Goal: Task Accomplishment & Management: Manage account settings

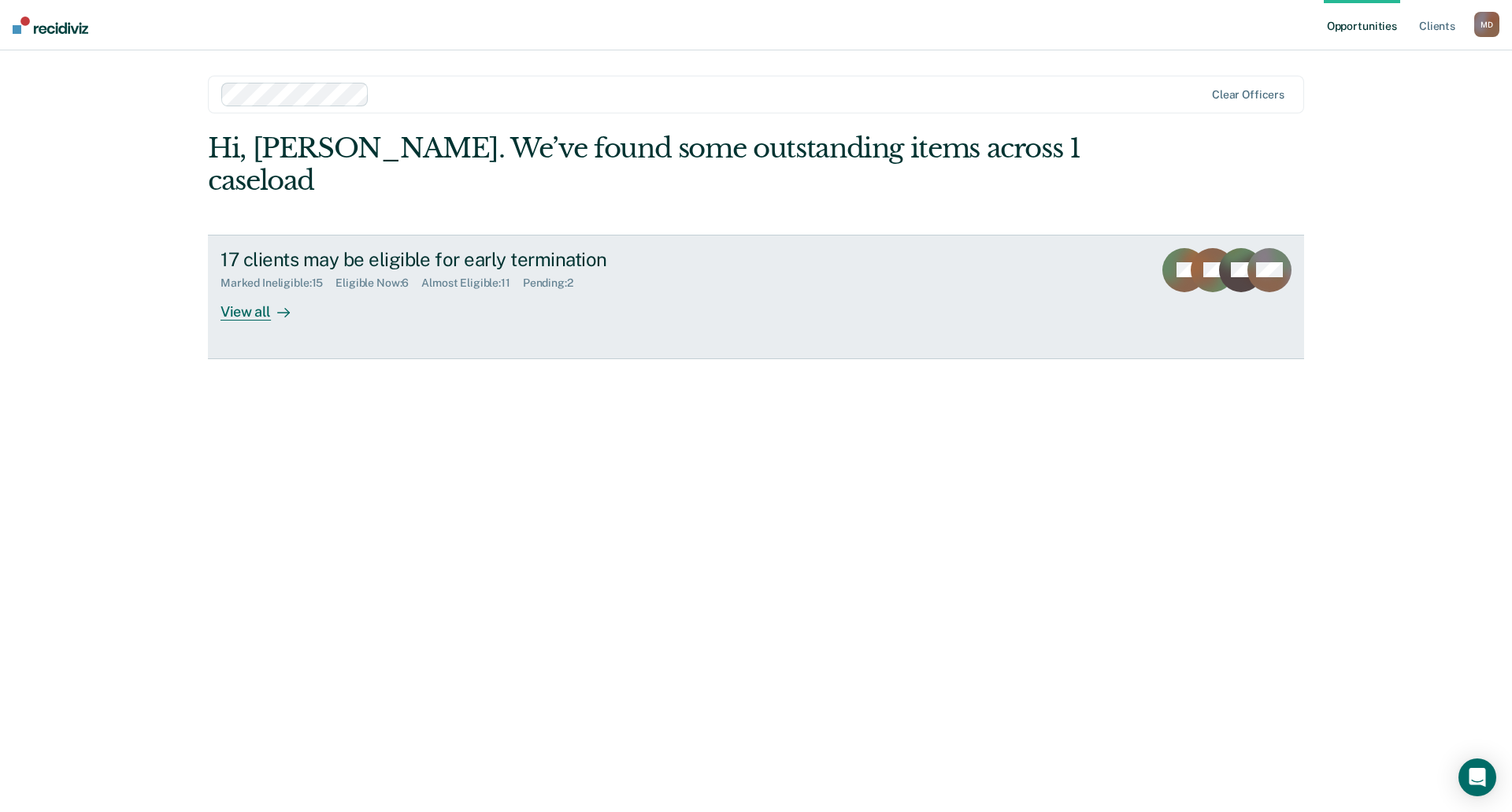
click at [233, 290] on div "View all" at bounding box center [264, 305] width 88 height 31
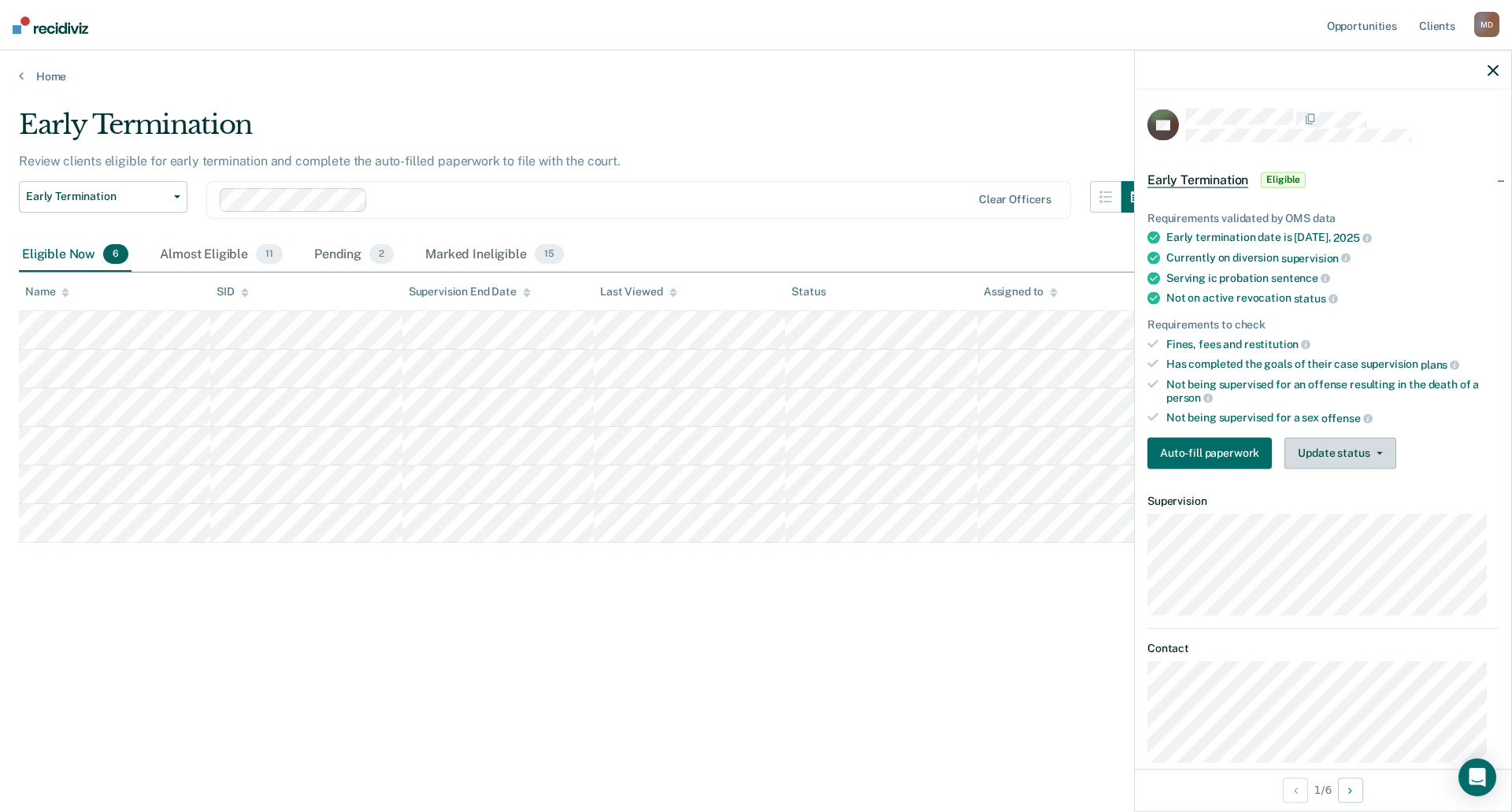
click at [1339, 456] on button "Update status" at bounding box center [1340, 453] width 111 height 32
click at [1355, 516] on button "Mark Ineligible" at bounding box center [1360, 516] width 152 height 25
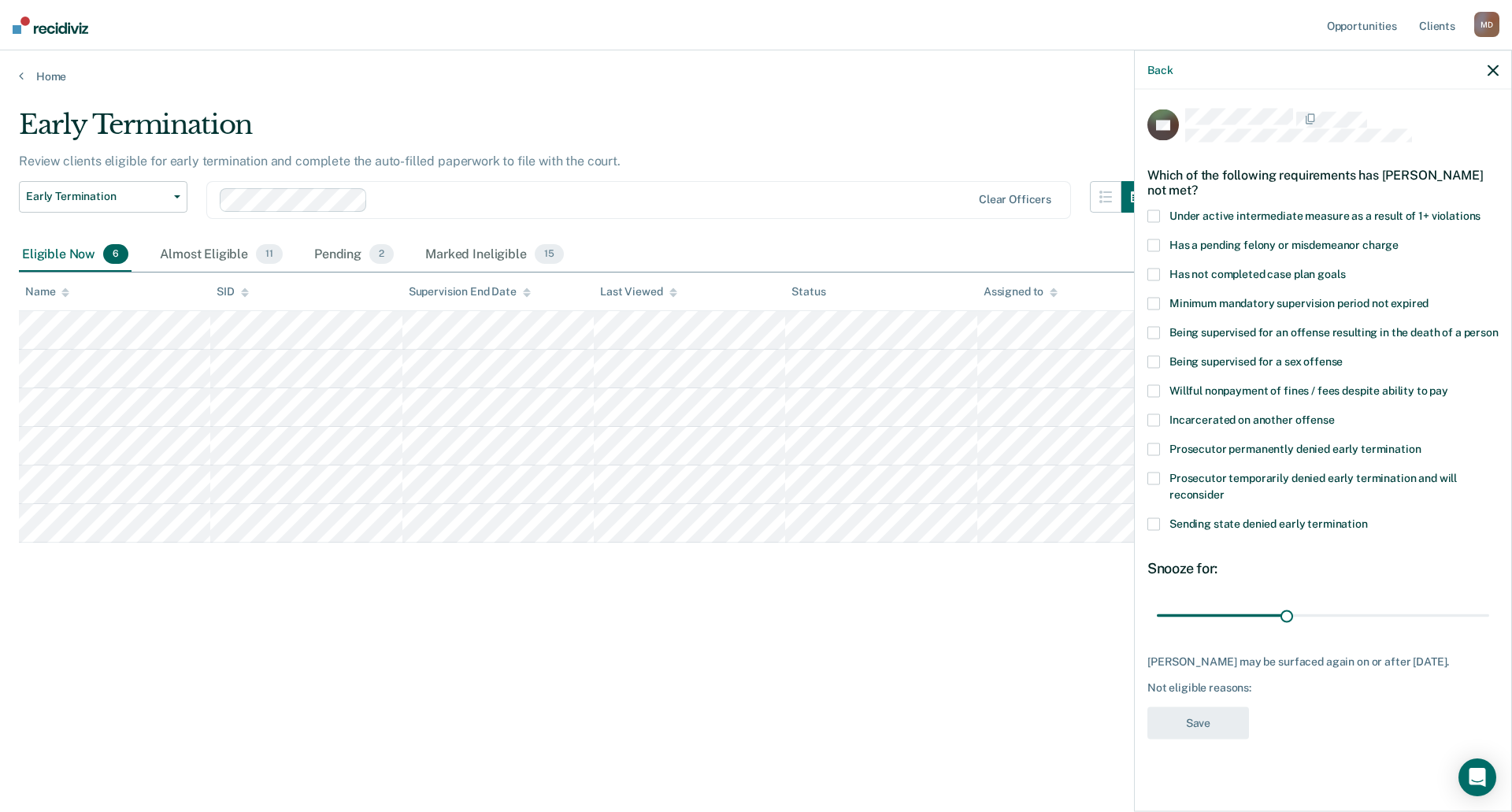
click at [1153, 271] on span at bounding box center [1154, 273] width 13 height 13
click at [1345, 267] on input "Has not completed case plan goals" at bounding box center [1345, 267] width 0 height 0
drag, startPoint x: 1286, startPoint y: 612, endPoint x: 1414, endPoint y: 612, distance: 128.0
type input "60"
click at [1414, 612] on input "range" at bounding box center [1323, 615] width 332 height 28
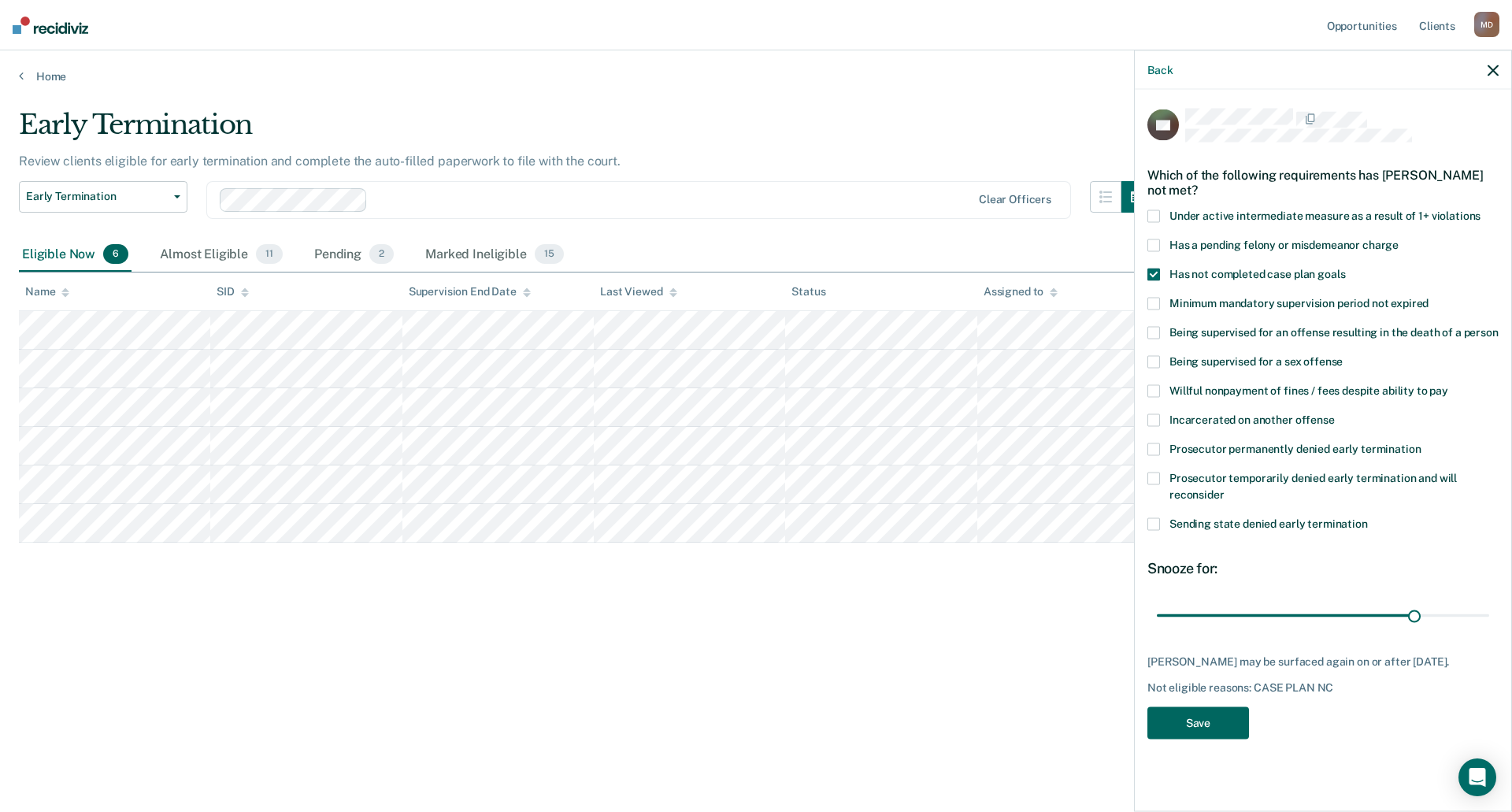
click at [1204, 737] on button "Save" at bounding box center [1198, 722] width 101 height 32
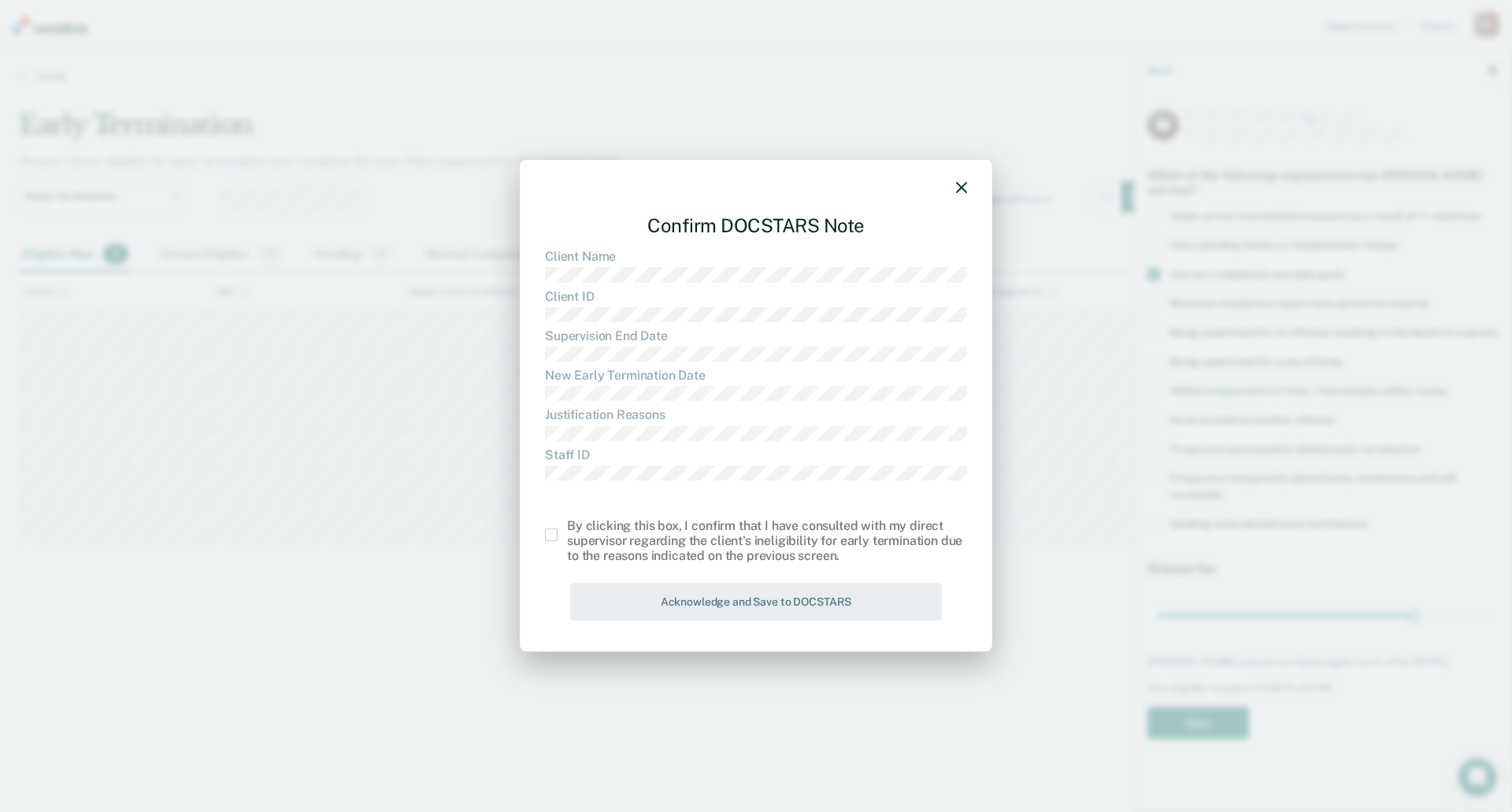
drag, startPoint x: 550, startPoint y: 534, endPoint x: 572, endPoint y: 567, distance: 39.7
click at [549, 534] on span at bounding box center [551, 534] width 13 height 13
click at [567, 528] on input "checkbox" at bounding box center [567, 528] width 0 height 0
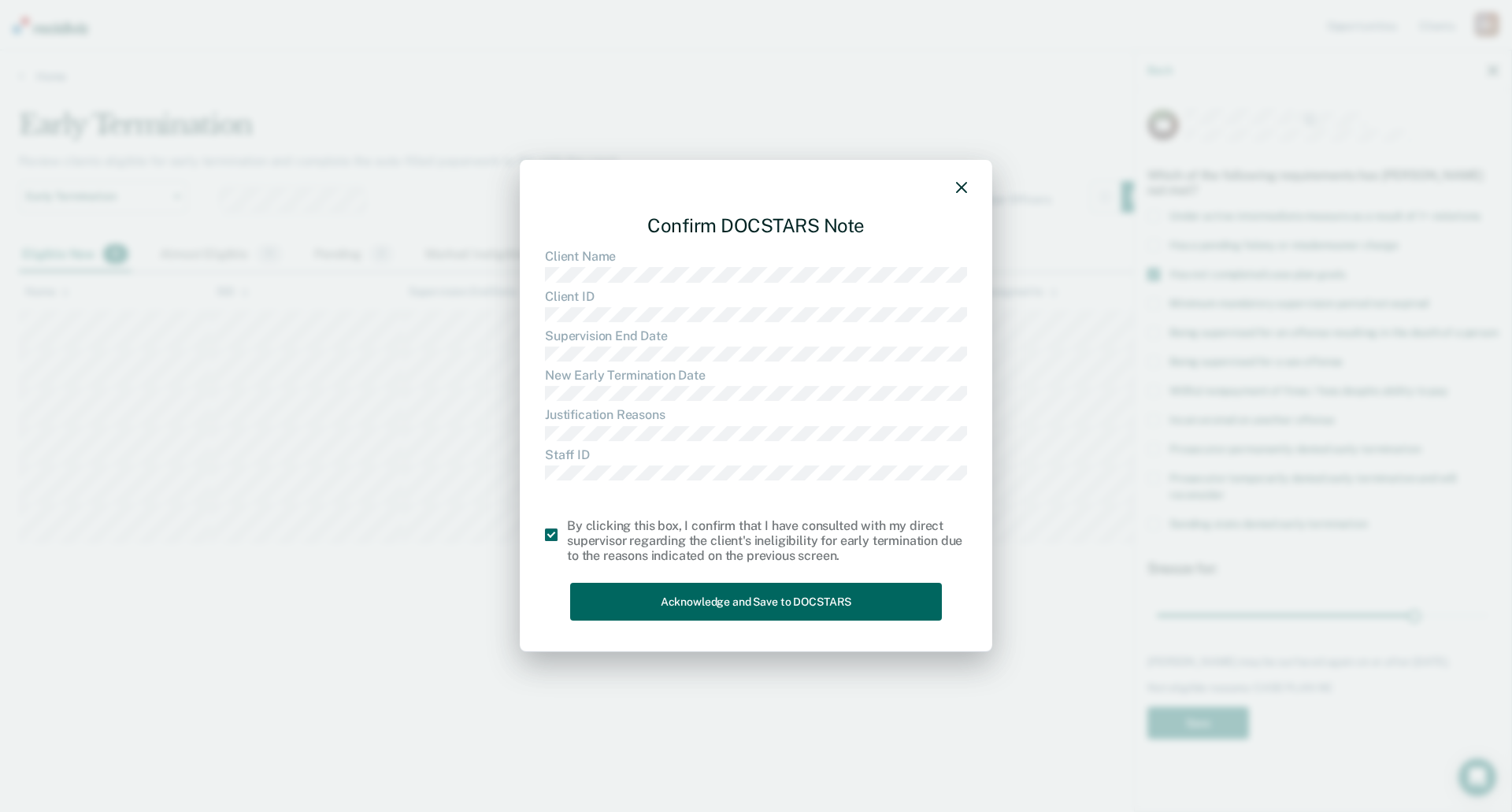
click at [706, 603] on button "Acknowledge and Save to DOCSTARS" at bounding box center [756, 602] width 372 height 39
